Goal: Transaction & Acquisition: Purchase product/service

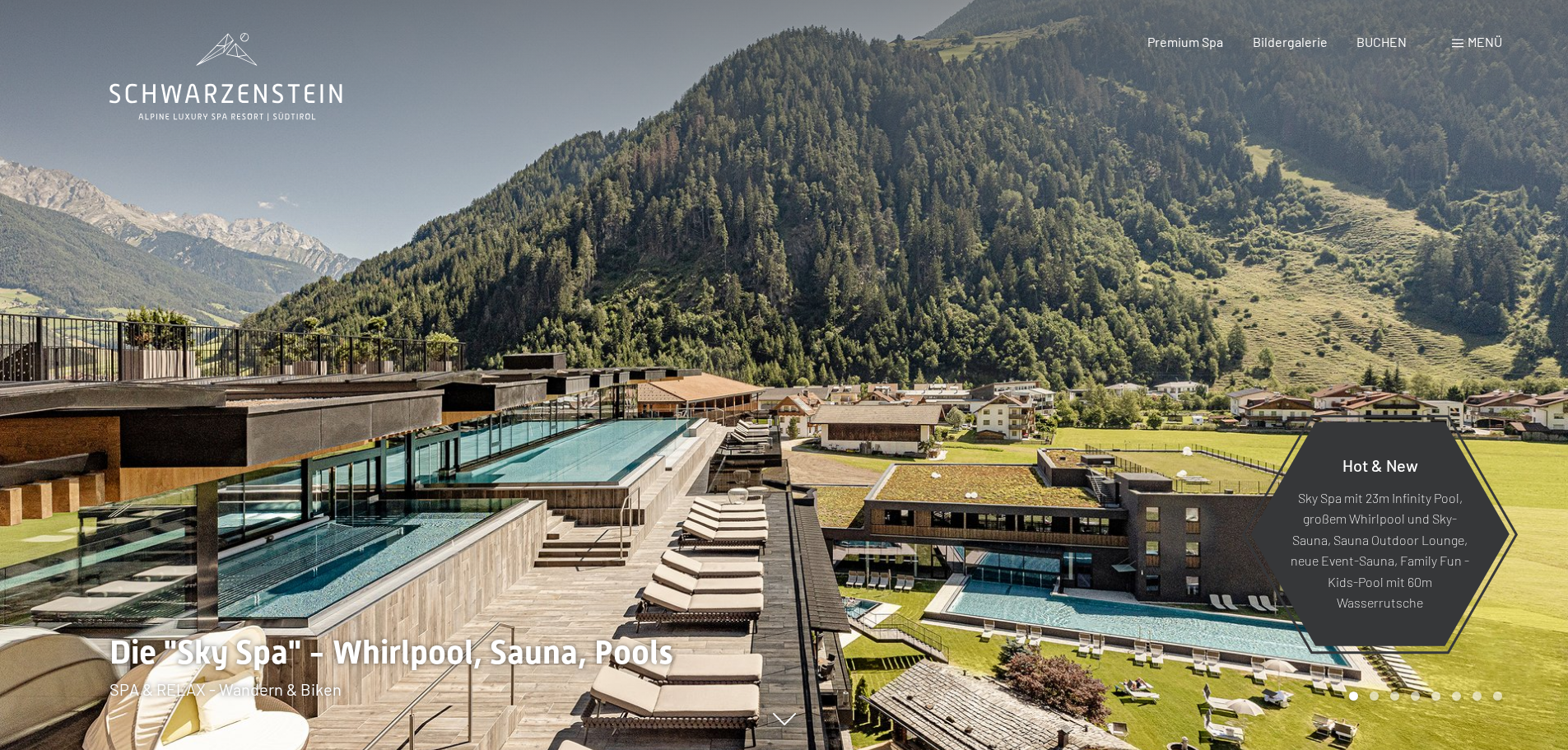
click at [1482, 48] on span "Menü" at bounding box center [1484, 42] width 34 height 16
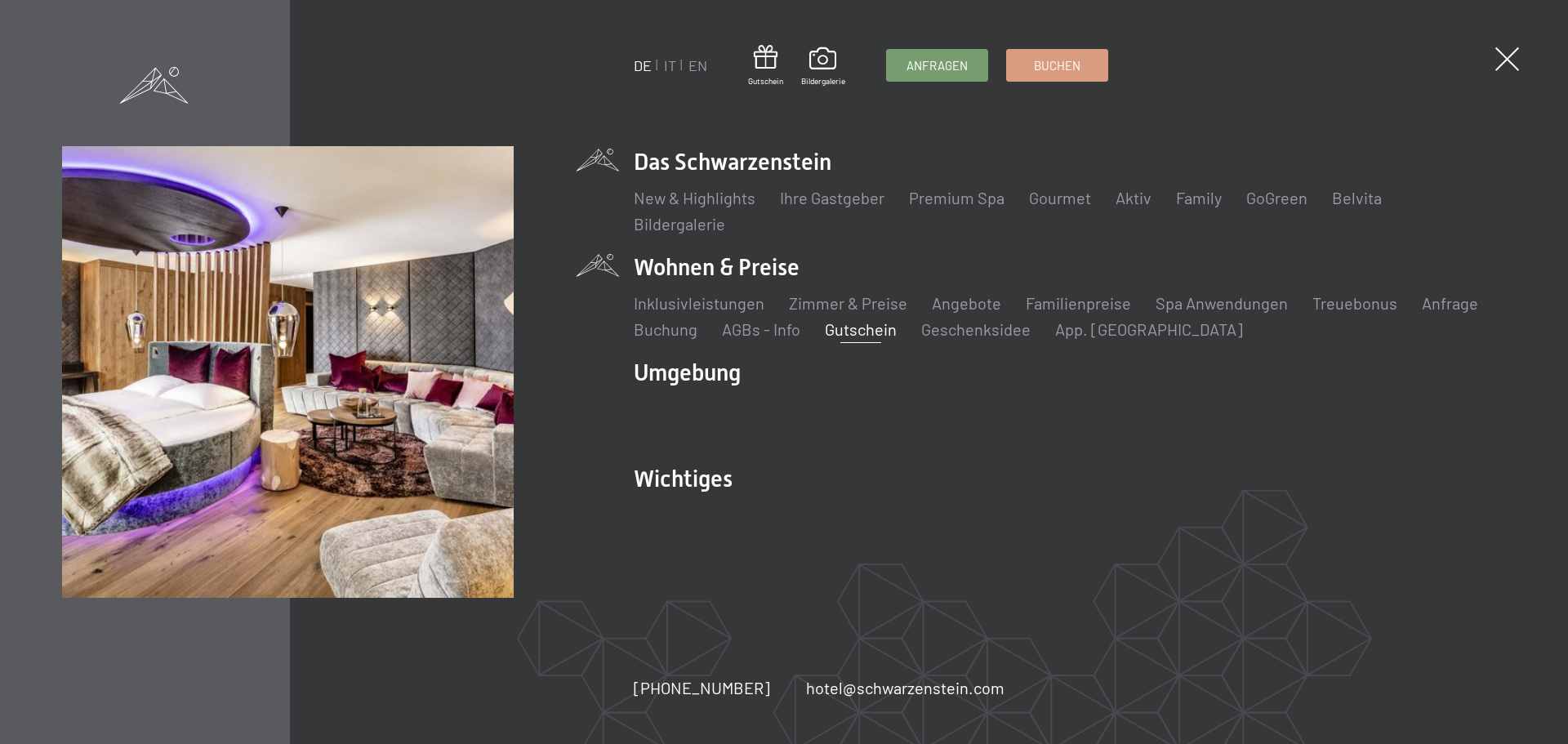
click at [868, 333] on link "Gutschein" at bounding box center [860, 329] width 72 height 19
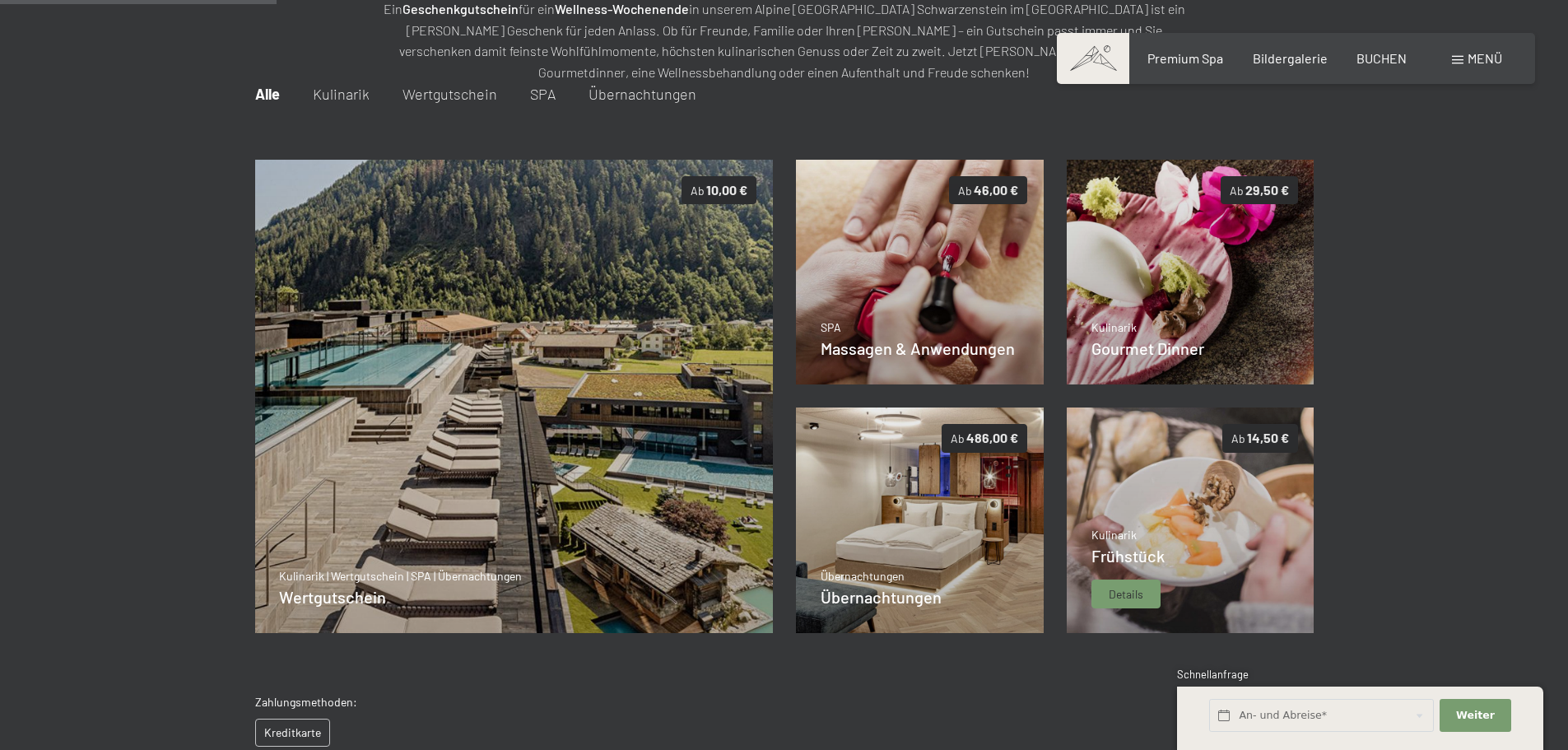
click at [1129, 553] on span "Frühstück" at bounding box center [1128, 555] width 73 height 20
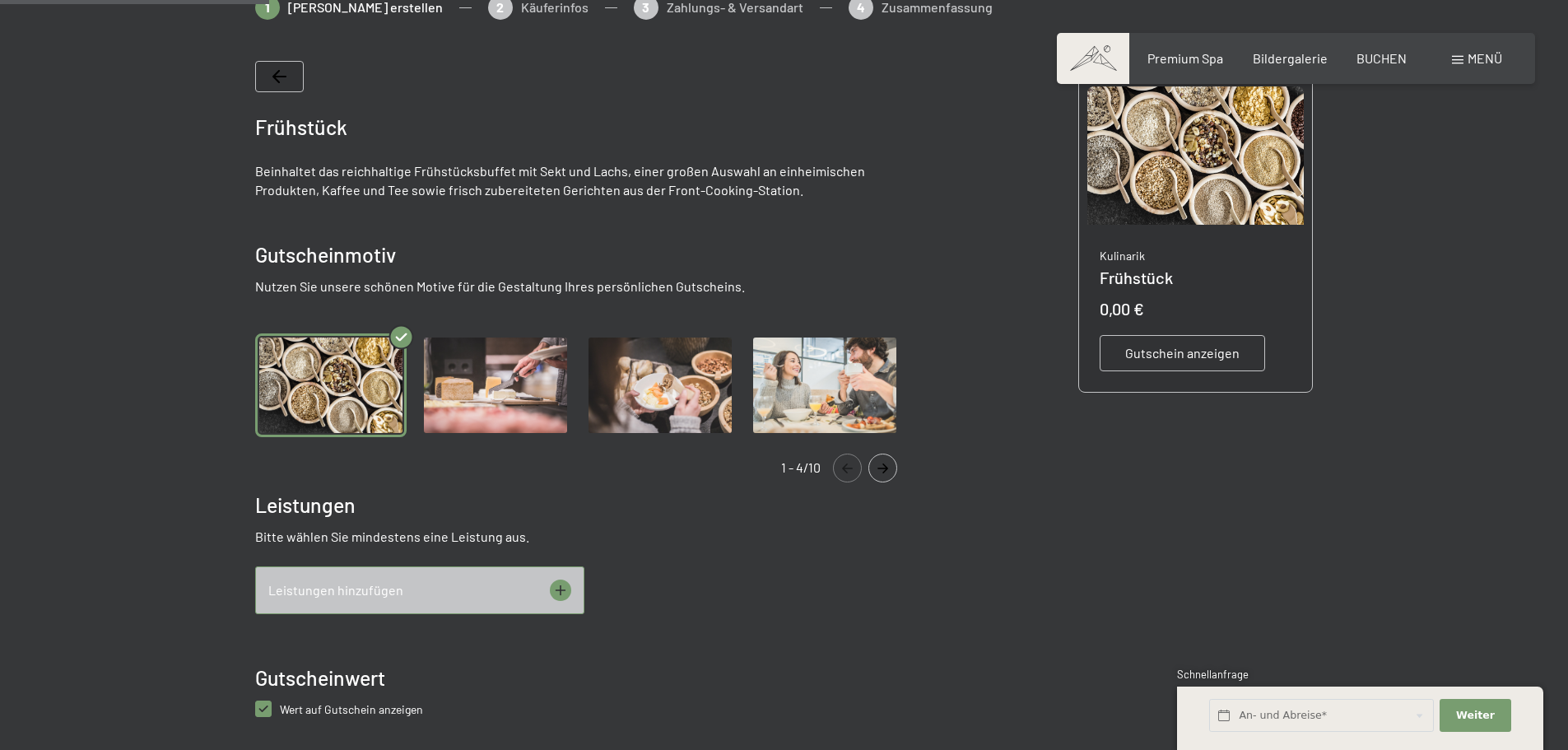
scroll to position [321, 0]
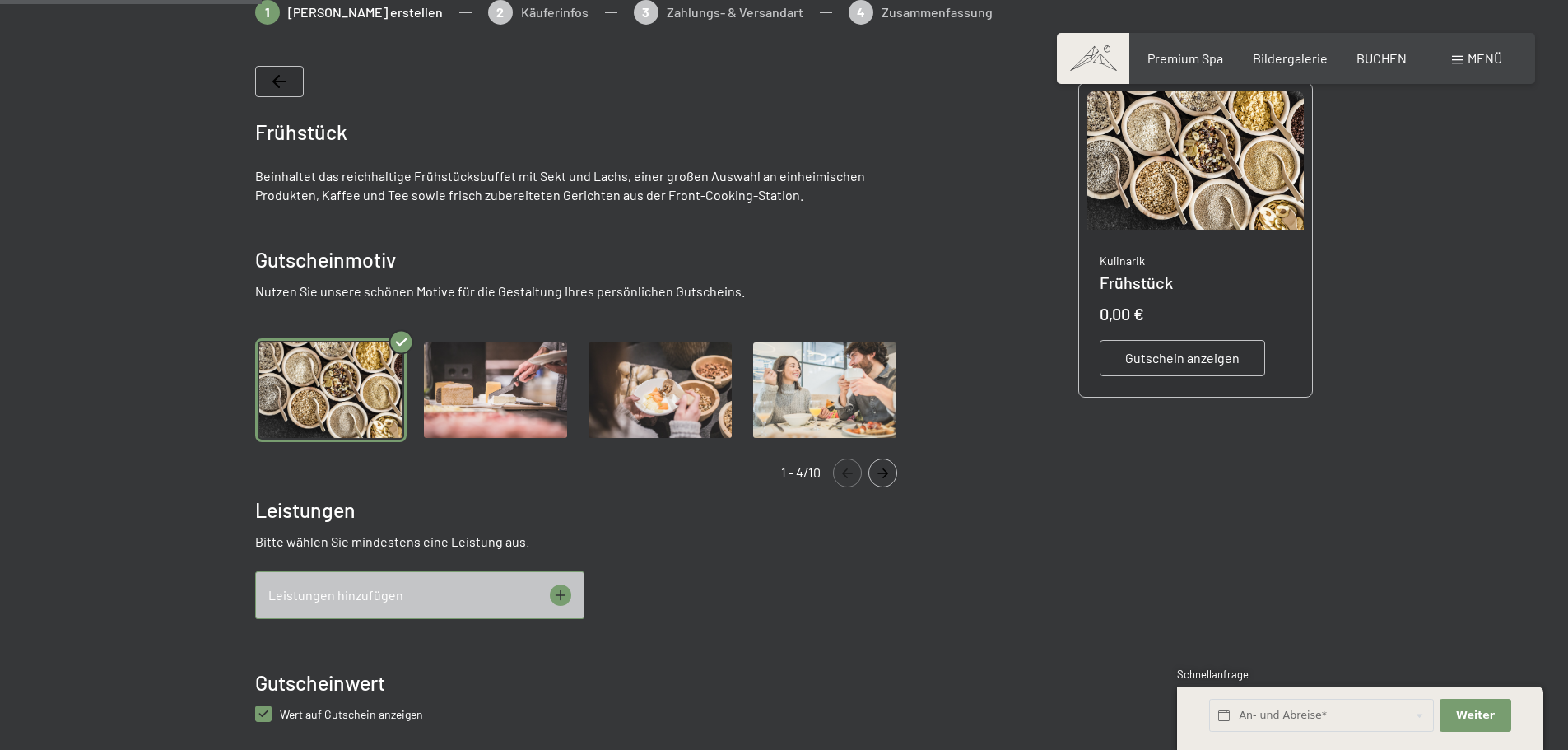
click at [562, 591] on icon at bounding box center [561, 595] width 21 height 21
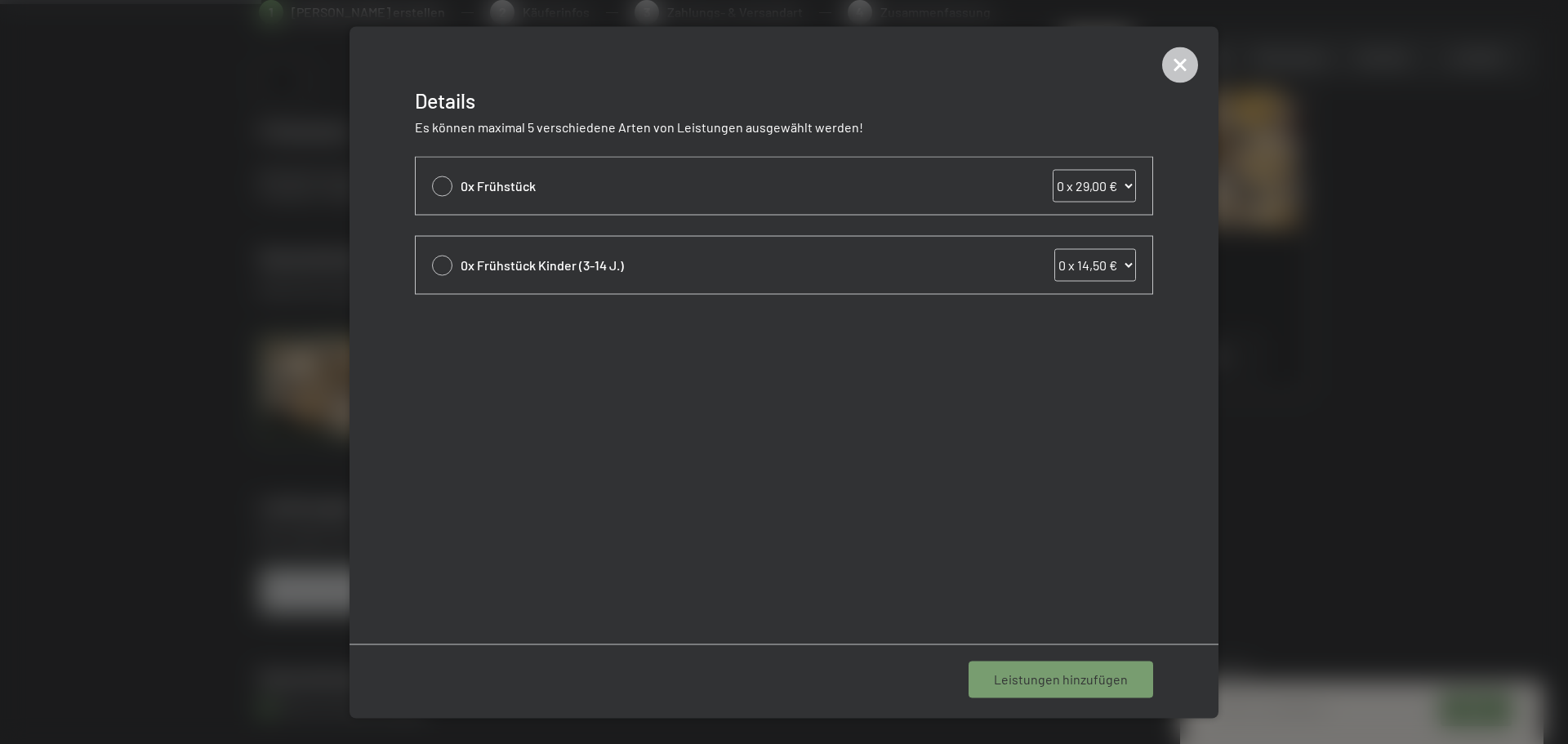
click at [450, 269] on div at bounding box center [441, 264] width 20 height 20
select select "1"
click at [443, 186] on div at bounding box center [441, 185] width 20 height 20
click at [443, 186] on icon at bounding box center [441, 186] width 9 height 7
click at [443, 186] on div at bounding box center [441, 185] width 20 height 20
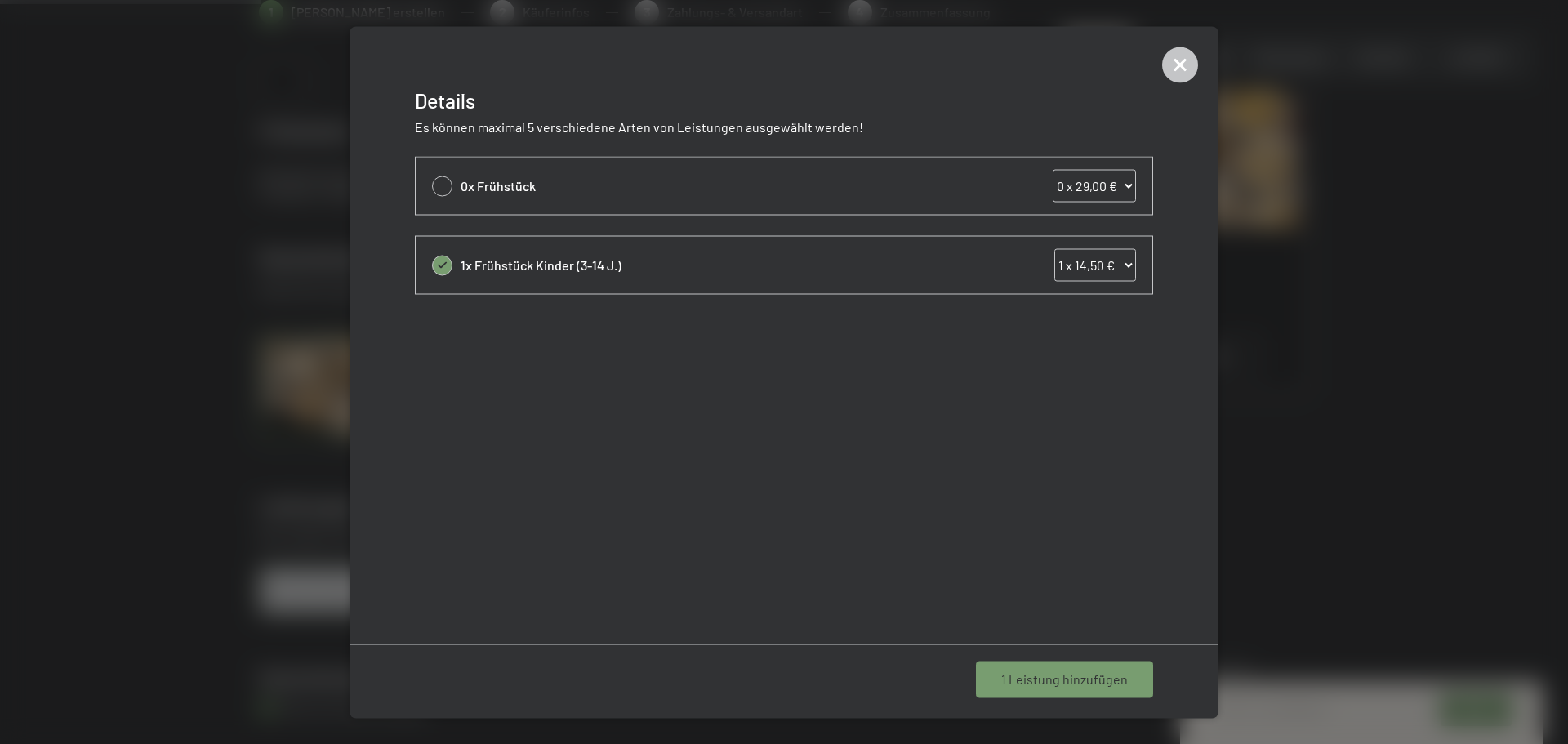
select select "1"
click at [1170, 71] on icon at bounding box center [1179, 64] width 36 height 36
